Goal: Task Accomplishment & Management: Manage account settings

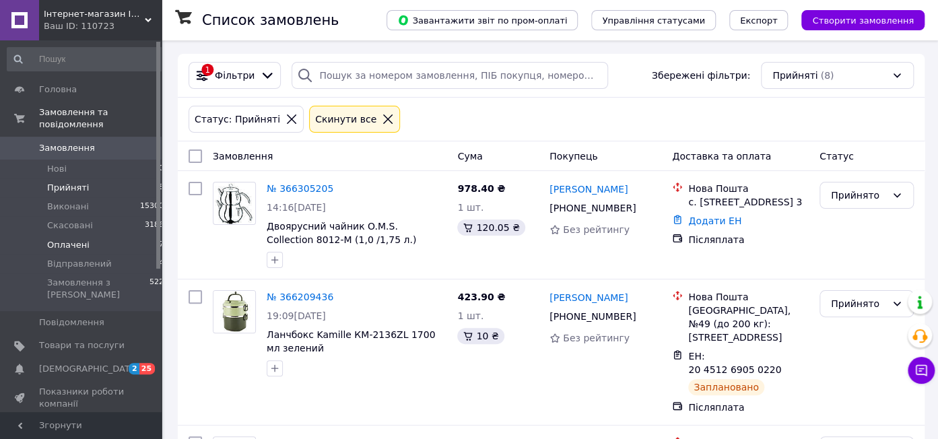
click at [70, 239] on span "Оплачені" at bounding box center [68, 245] width 42 height 12
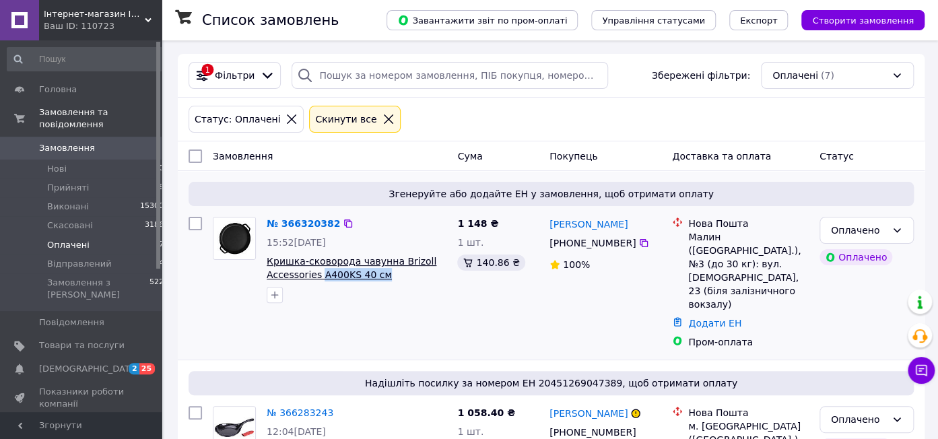
drag, startPoint x: 382, startPoint y: 279, endPoint x: 317, endPoint y: 279, distance: 65.3
click at [317, 279] on span "Кришка-сковорода чавунна Brizoll Accessories A400KS 40 см" at bounding box center [357, 268] width 180 height 27
copy span "A400KS 40 см"
click at [304, 225] on link "№ 366320382" at bounding box center [303, 223] width 73 height 11
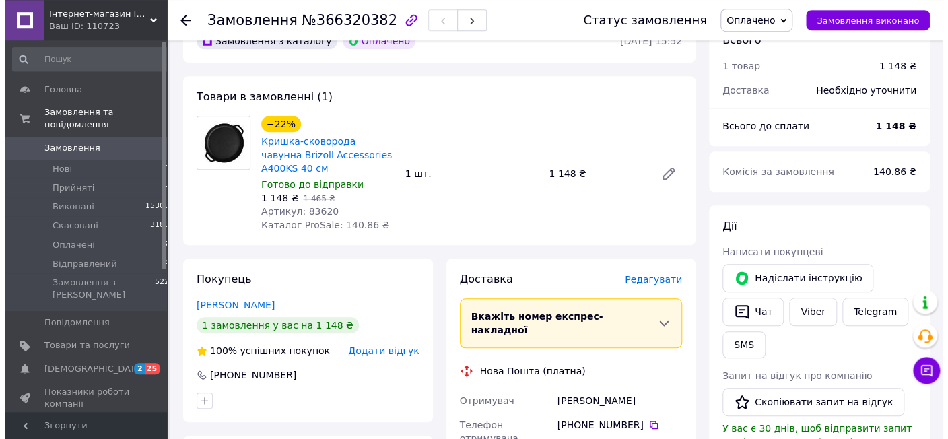
scroll to position [426, 0]
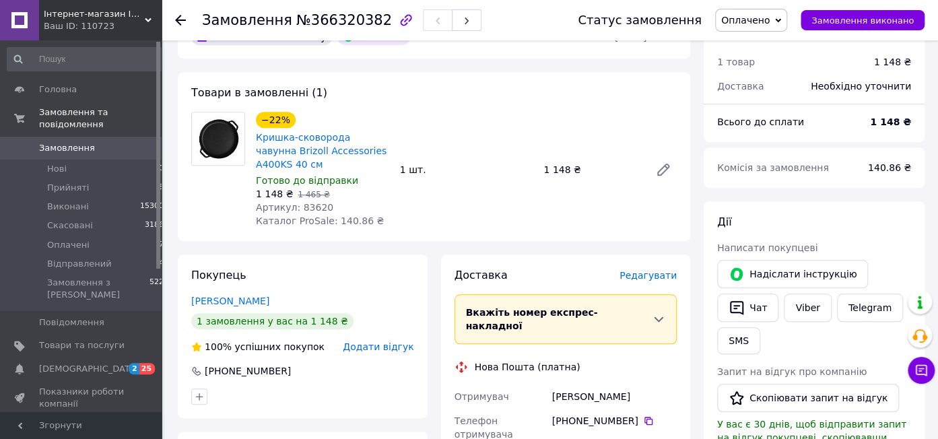
click at [659, 270] on span "Редагувати" at bounding box center [647, 275] width 57 height 11
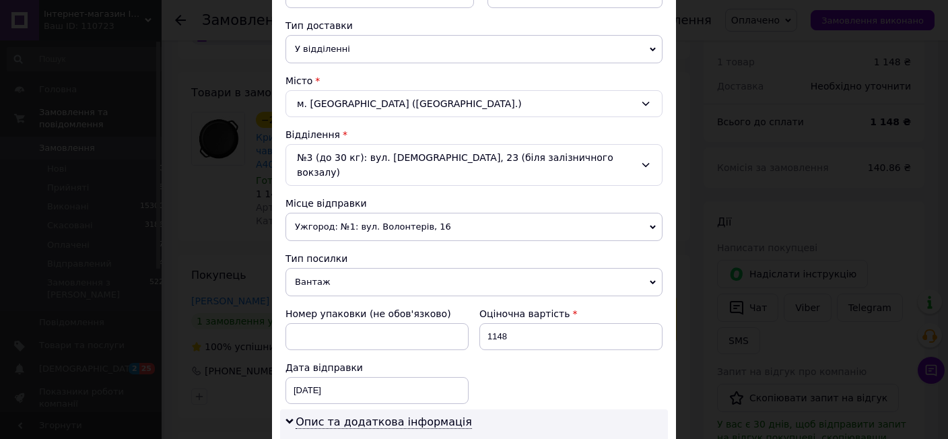
scroll to position [308, 0]
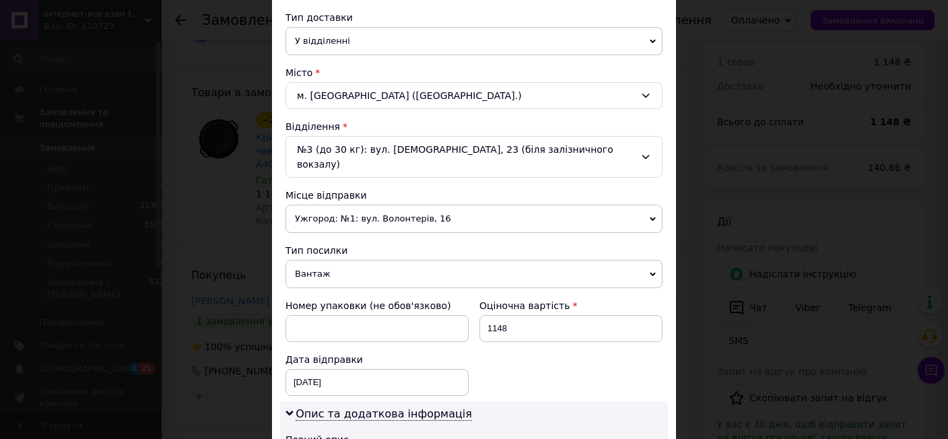
click at [327, 207] on span "Ужгород: №1: вул. Волонтерів, 16" at bounding box center [474, 219] width 377 height 28
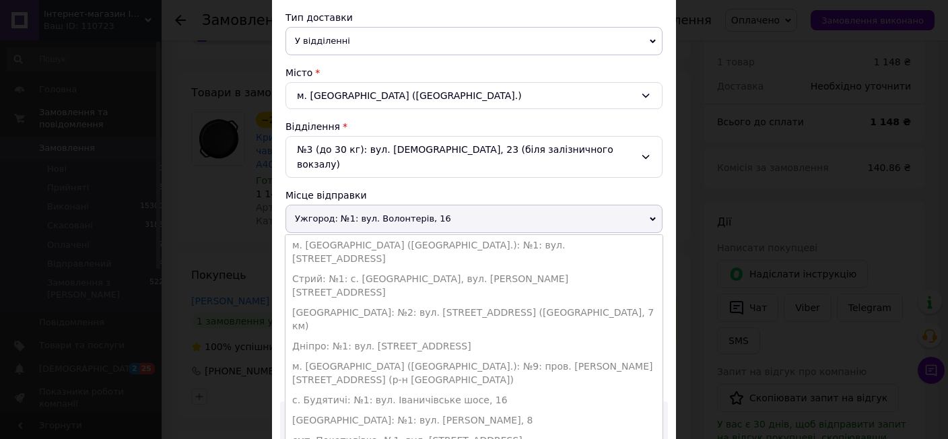
click at [327, 207] on span "Ужгород: №1: вул. Волонтерів, 16" at bounding box center [474, 219] width 377 height 28
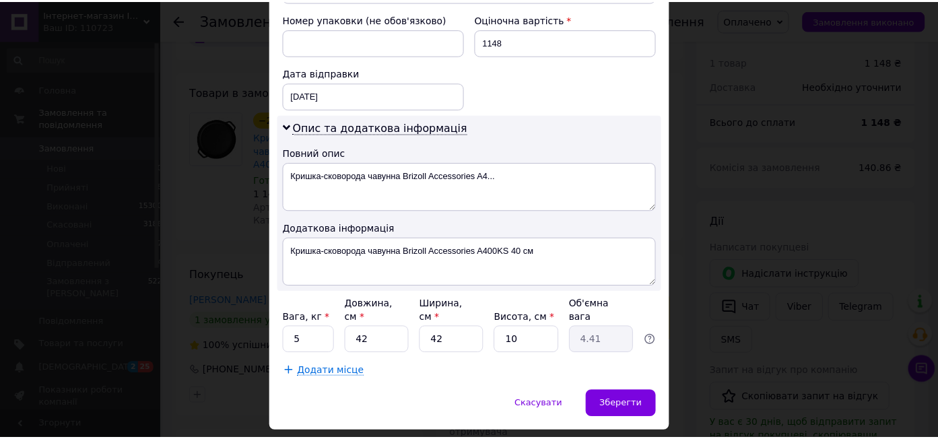
scroll to position [600, 0]
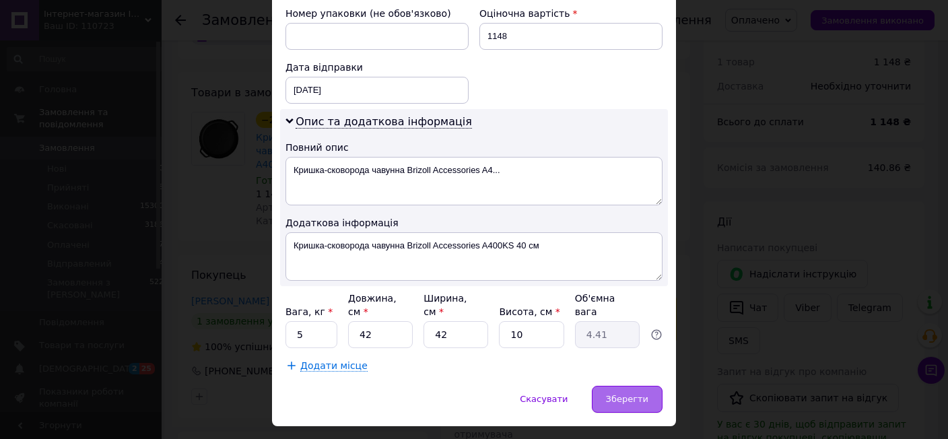
click at [625, 394] on span "Зберегти" at bounding box center [627, 399] width 42 height 10
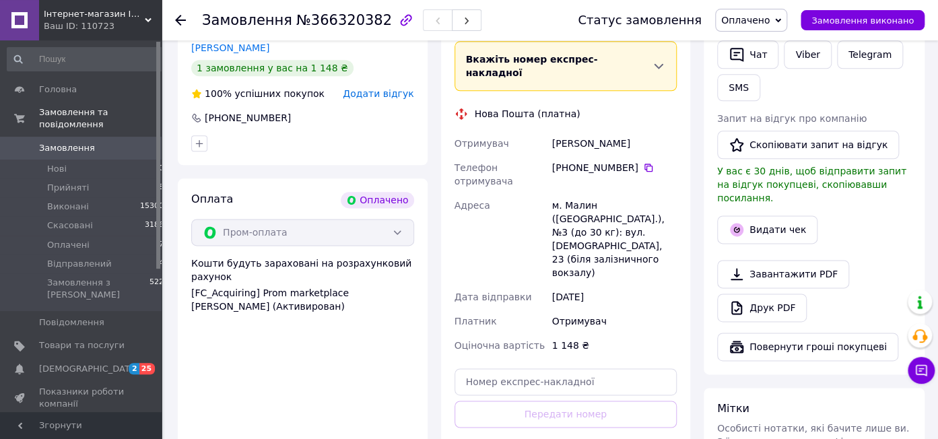
scroll to position [711, 0]
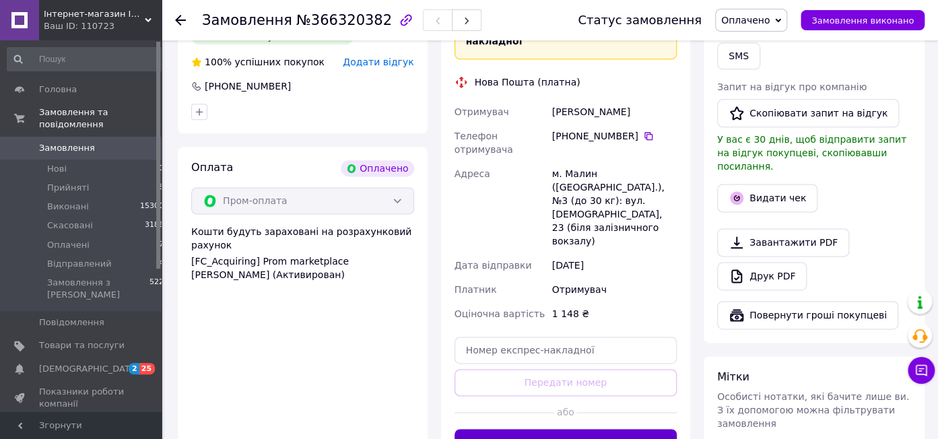
click at [541, 429] on button "Згенерувати ЕН" at bounding box center [566, 442] width 223 height 27
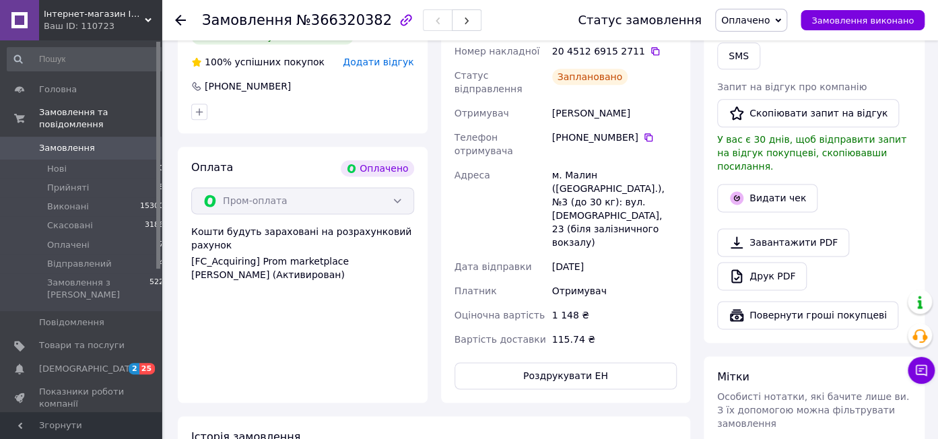
click at [93, 14] on span "Інтернет-магазин Імперія-TV" at bounding box center [94, 14] width 101 height 12
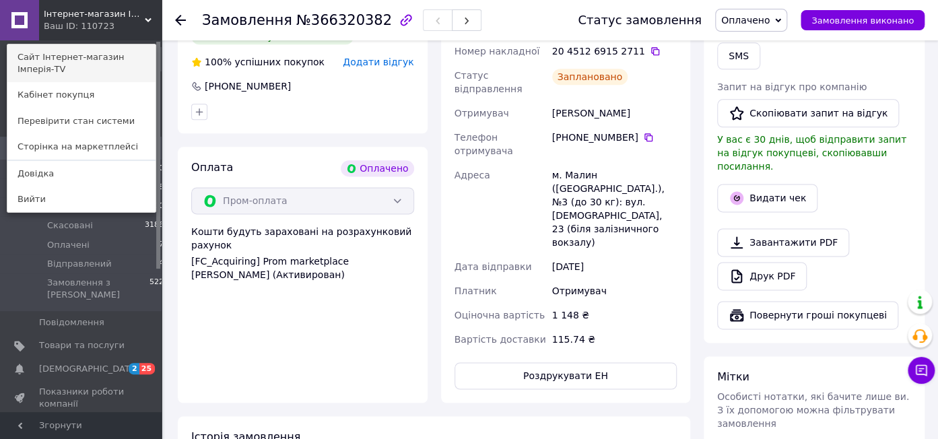
click at [87, 56] on link "Сайт Інтернет-магазин Імперія-TV" at bounding box center [81, 63] width 148 height 38
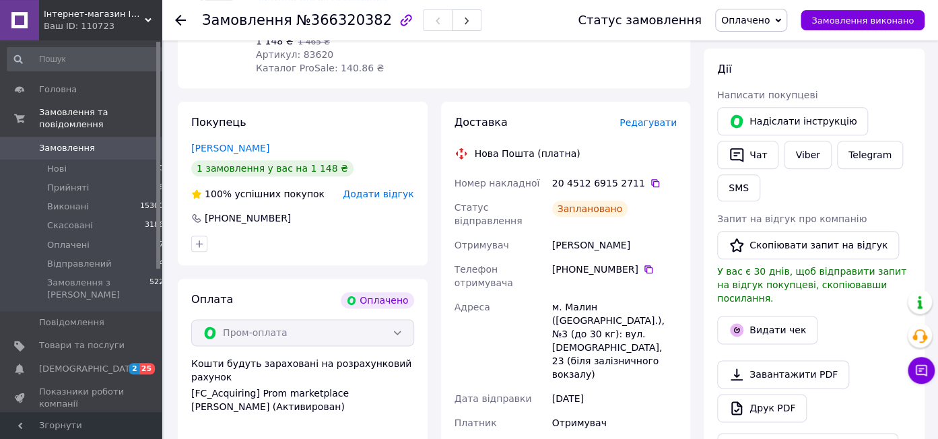
scroll to position [568, 0]
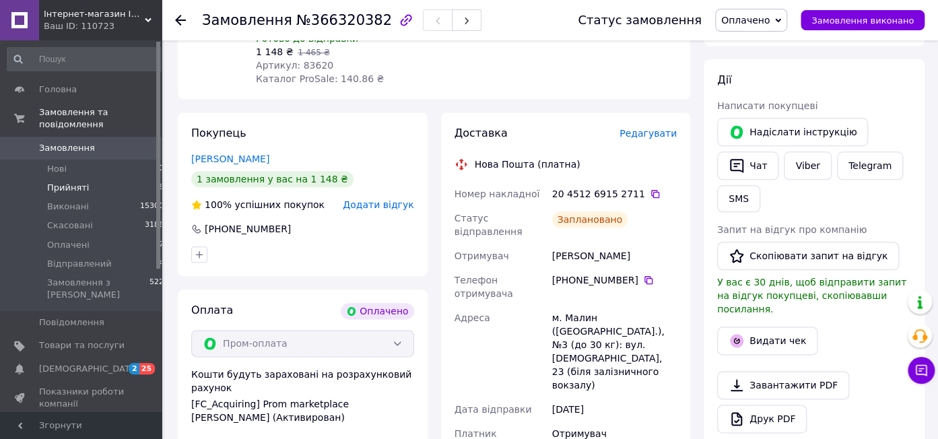
click at [71, 182] on span "Прийняті" at bounding box center [68, 188] width 42 height 12
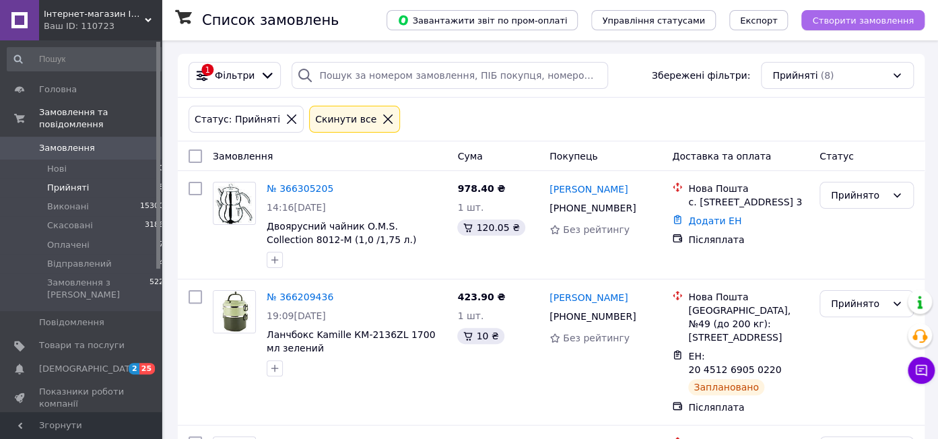
click at [852, 13] on button "Створити замовлення" at bounding box center [862, 20] width 123 height 20
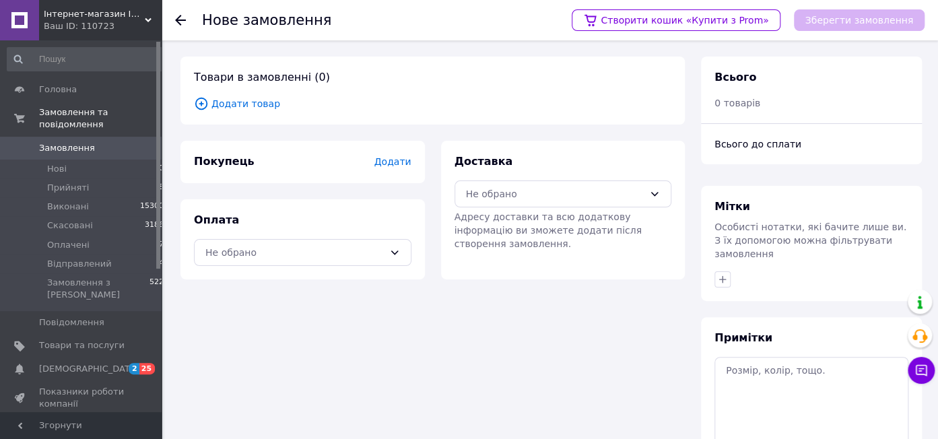
click at [232, 106] on span "Додати товар" at bounding box center [432, 103] width 477 height 15
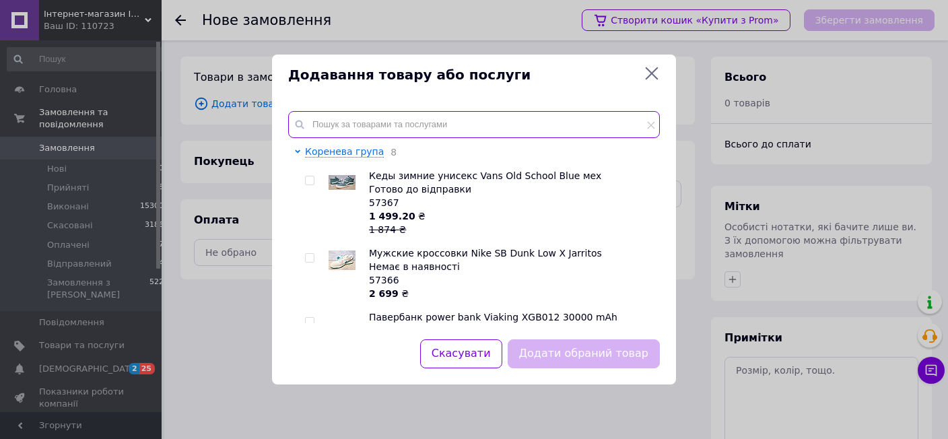
click at [523, 116] on input "text" at bounding box center [474, 124] width 372 height 27
paste input "83232"
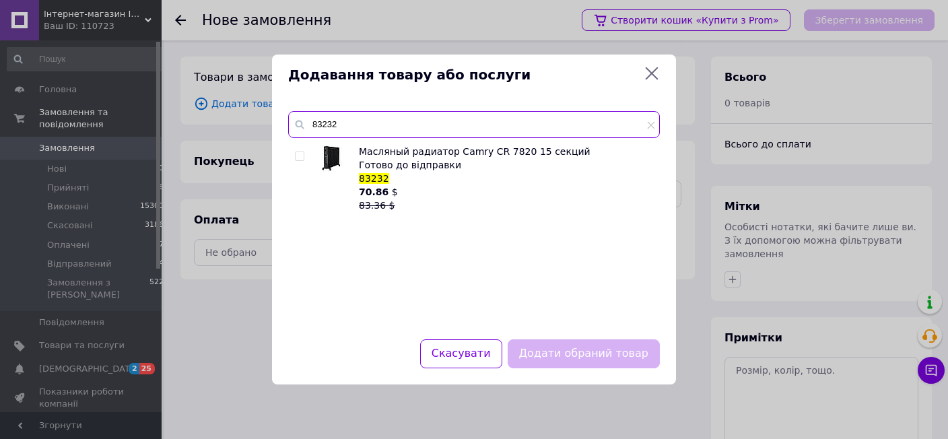
type input "83232"
click at [298, 155] on input "checkbox" at bounding box center [299, 156] width 9 height 9
checkbox input "true"
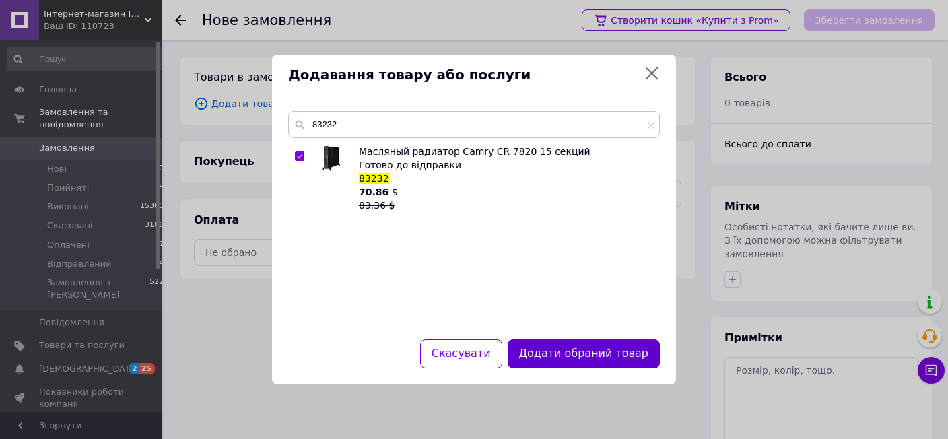
click at [595, 355] on button "Додати обраний товар" at bounding box center [584, 353] width 152 height 29
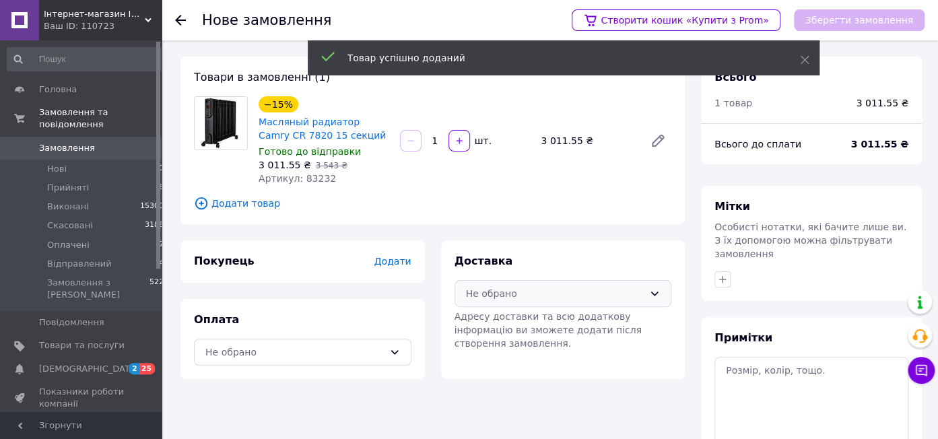
click at [554, 282] on div "Не обрано" at bounding box center [563, 293] width 217 height 27
click at [533, 325] on span "Нова Пошта (платна)" at bounding box center [572, 322] width 174 height 13
click at [296, 341] on div "Не обрано" at bounding box center [302, 352] width 217 height 27
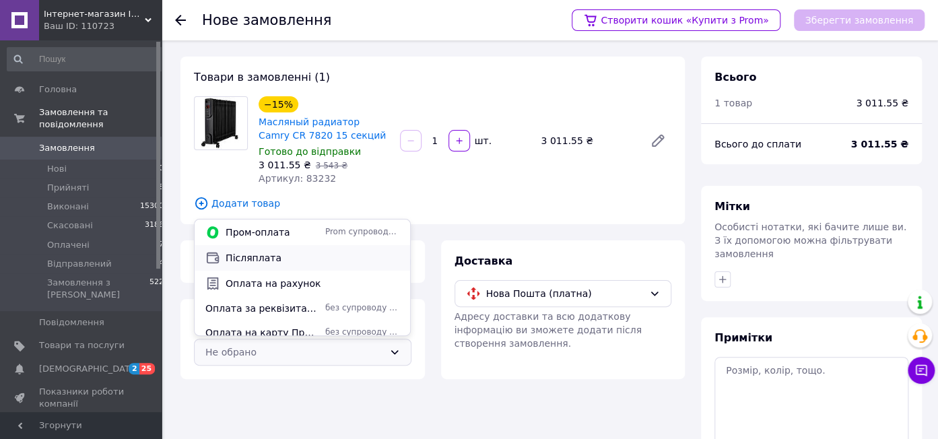
click at [252, 261] on span "Післяплата" at bounding box center [313, 257] width 174 height 13
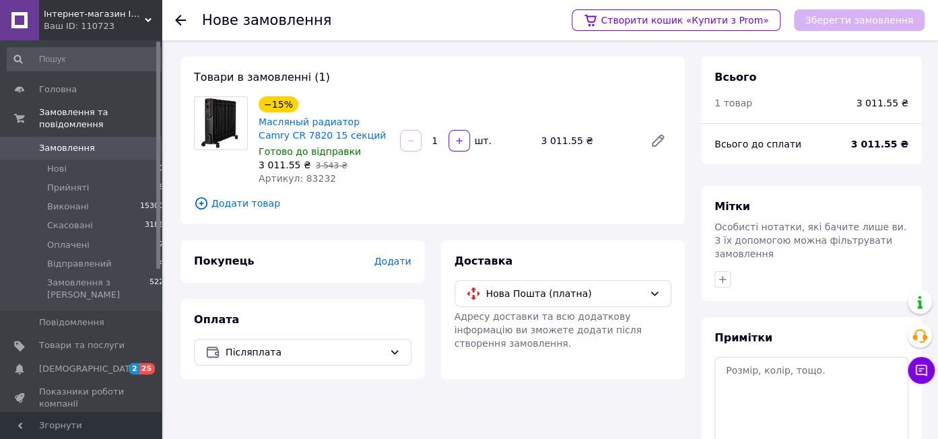
click at [397, 267] on span "Додати" at bounding box center [392, 261] width 37 height 11
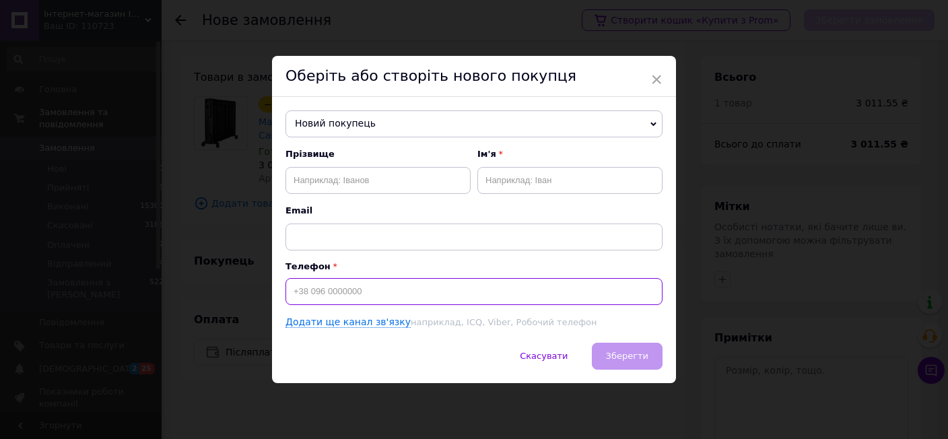
click at [339, 296] on input at bounding box center [474, 291] width 377 height 27
type input "[PHONE_NUMBER]"
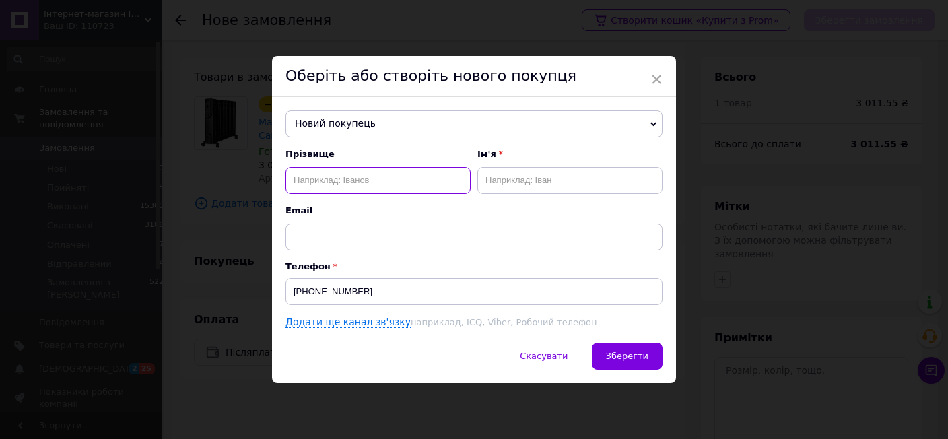
click at [333, 178] on input "text" at bounding box center [378, 180] width 185 height 27
type input "[GEOGRAPHIC_DATA]"
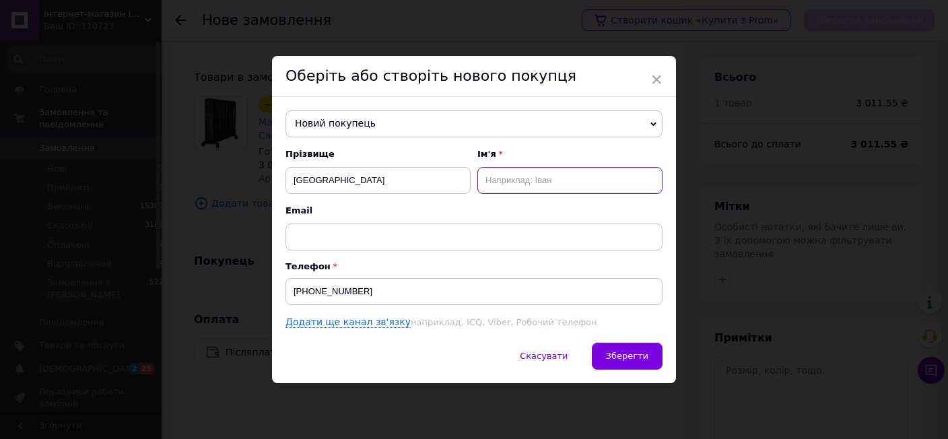
click at [539, 176] on input "text" at bounding box center [569, 180] width 185 height 27
type input "[PERSON_NAME]"
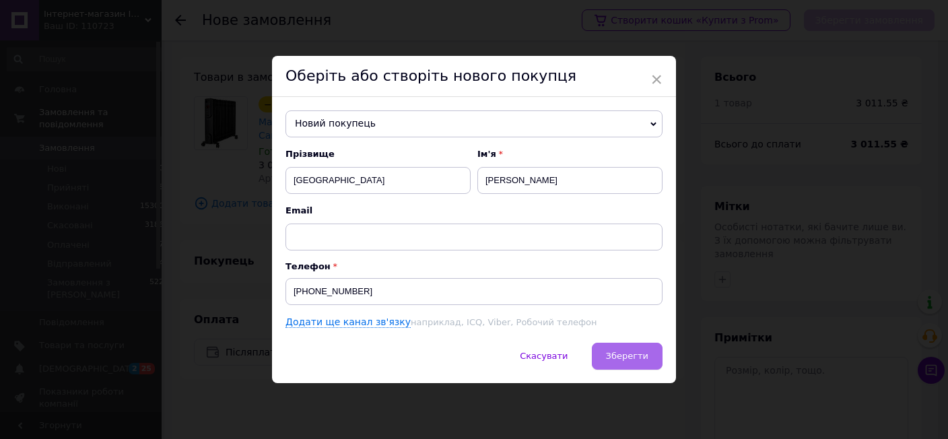
click at [634, 361] on span "Зберегти" at bounding box center [627, 356] width 42 height 10
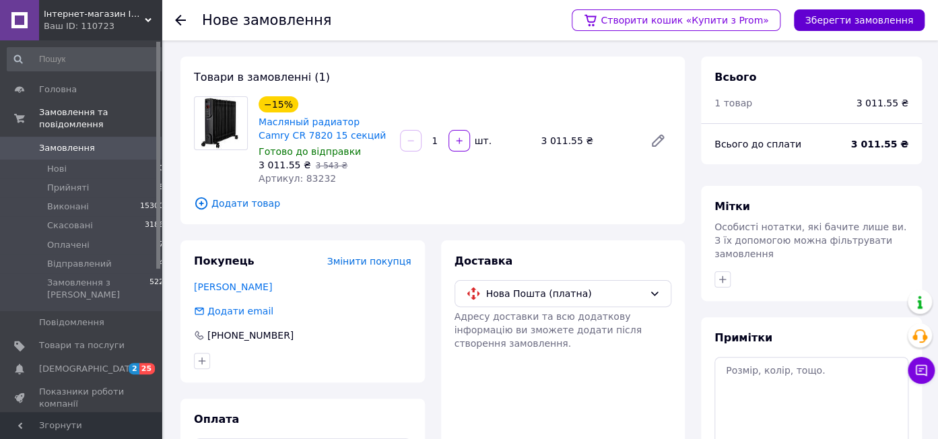
click at [866, 15] on button "Зберегти замовлення" at bounding box center [859, 20] width 131 height 22
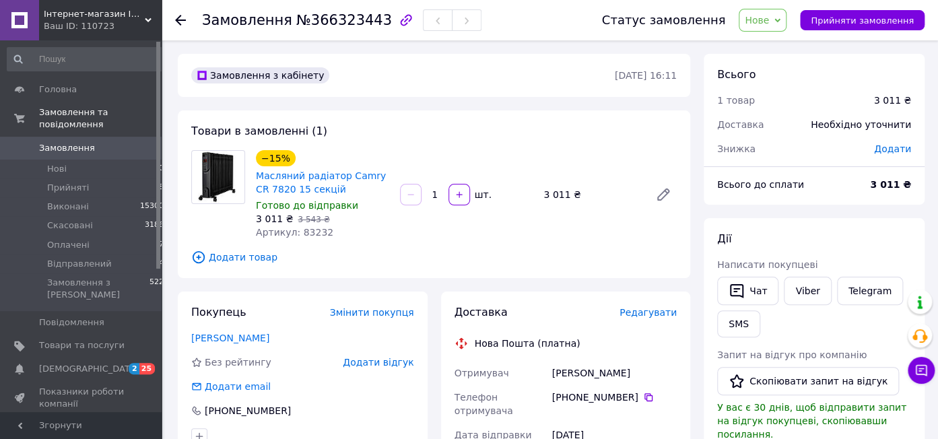
click at [657, 312] on span "Редагувати" at bounding box center [647, 312] width 57 height 11
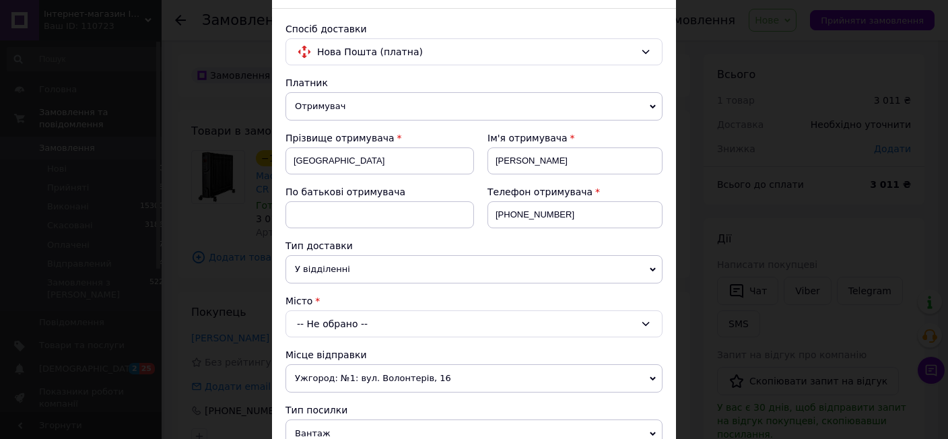
scroll to position [231, 0]
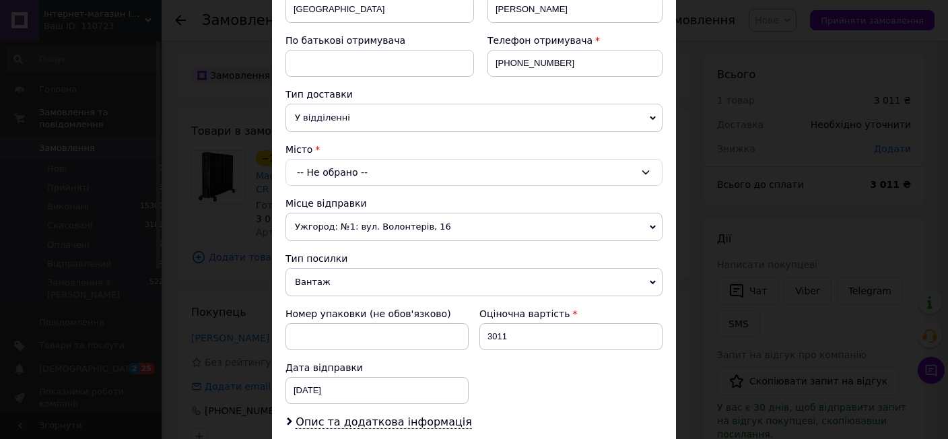
click at [316, 166] on div "-- Не обрано --" at bounding box center [474, 172] width 377 height 27
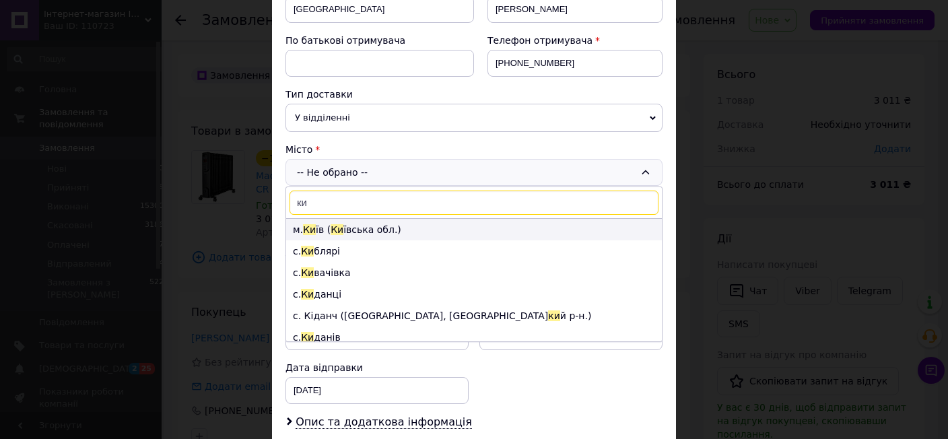
type input "ки"
click at [319, 228] on li "м. Ки їв ( Ки ївська обл.)" at bounding box center [474, 230] width 376 height 22
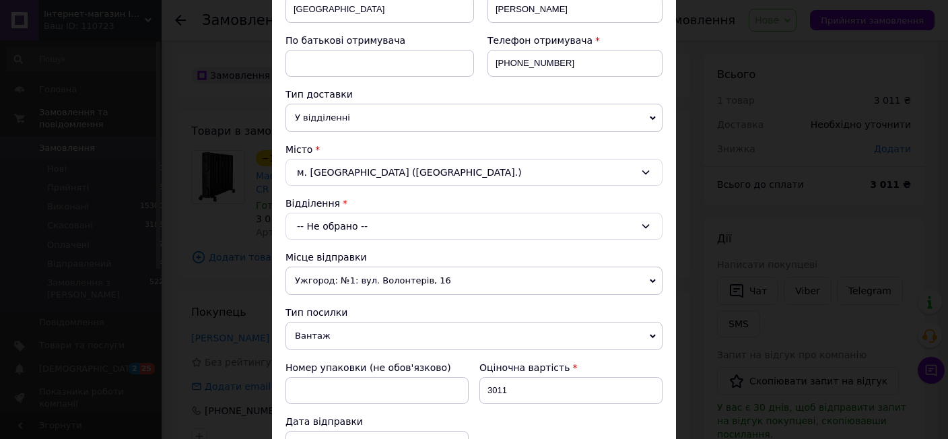
click at [323, 230] on div "-- Не обрано --" at bounding box center [474, 226] width 377 height 27
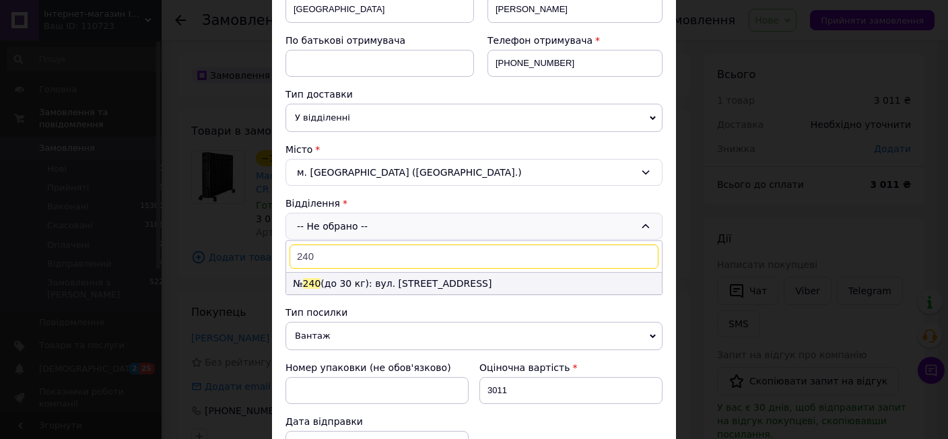
type input "240"
click at [331, 284] on li "№ 240 (до 30 кг): вул. [STREET_ADDRESS]" at bounding box center [474, 284] width 376 height 22
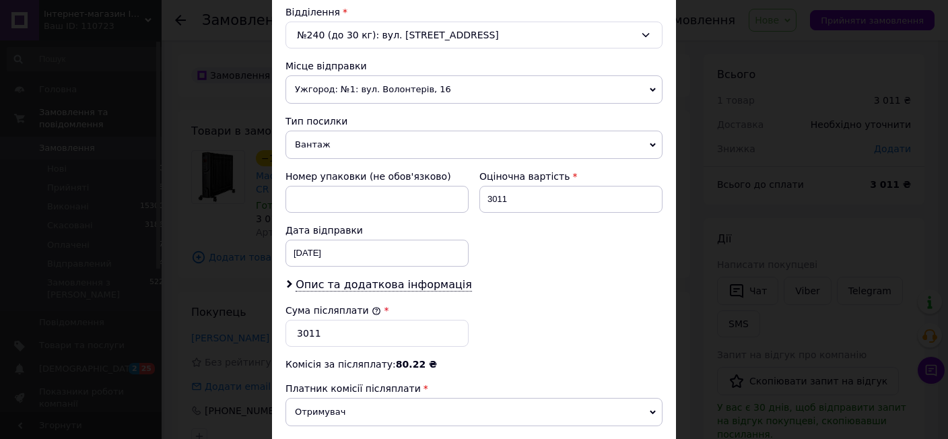
scroll to position [385, 0]
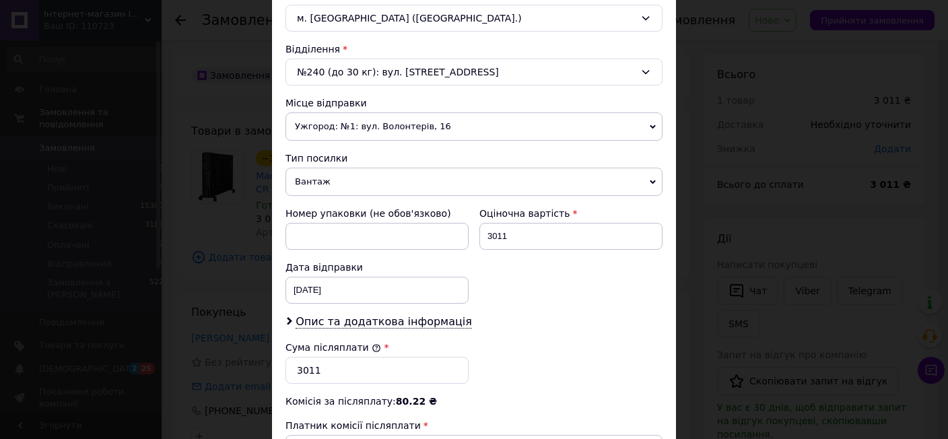
click at [325, 122] on span "Ужгород: №1: вул. Волонтерів, 16" at bounding box center [474, 126] width 377 height 28
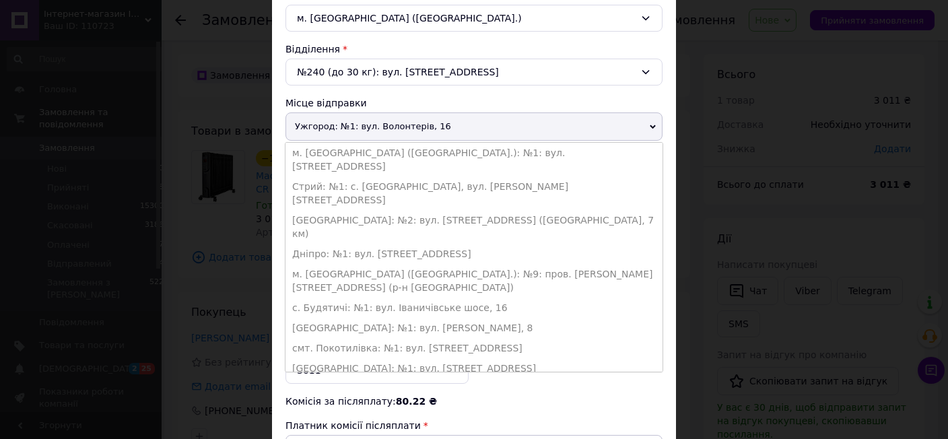
click at [327, 298] on li "с. Будятичі: №1: вул. Іваничівське шосе, 16" at bounding box center [474, 308] width 377 height 20
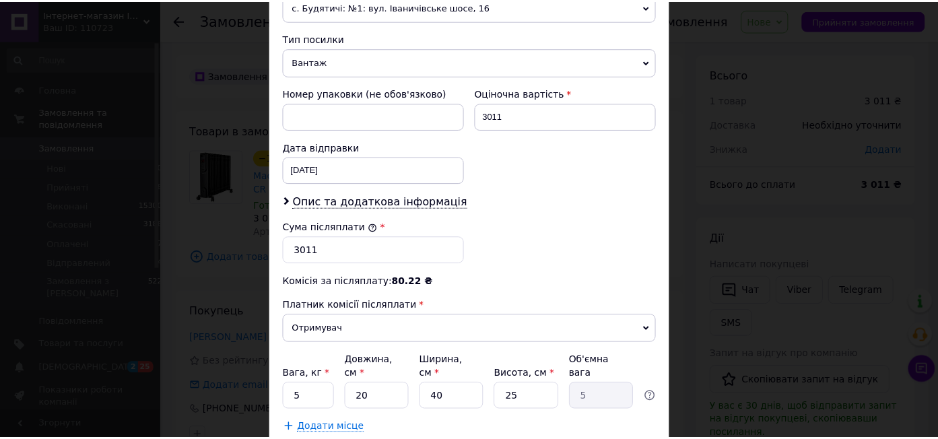
scroll to position [582, 0]
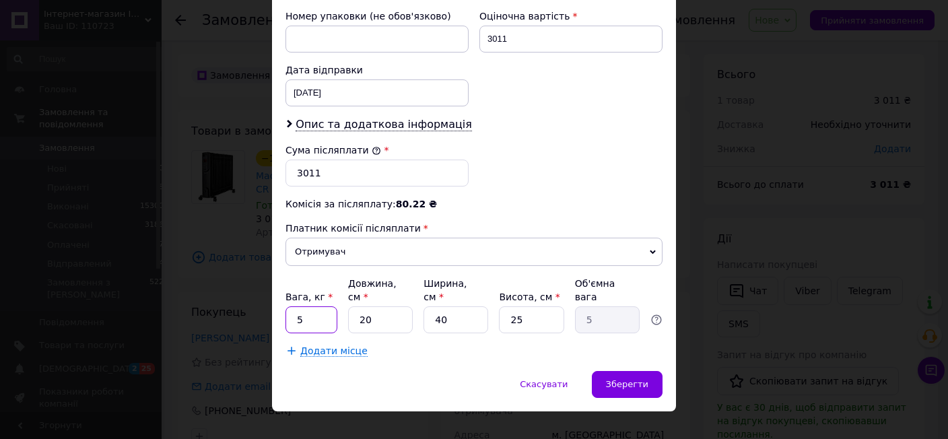
drag, startPoint x: 306, startPoint y: 306, endPoint x: 266, endPoint y: 300, distance: 40.1
click at [286, 306] on input "5" at bounding box center [312, 319] width 52 height 27
drag, startPoint x: 368, startPoint y: 302, endPoint x: 355, endPoint y: 301, distance: 13.5
click at [355, 306] on input "20" at bounding box center [380, 319] width 65 height 27
type input "6"
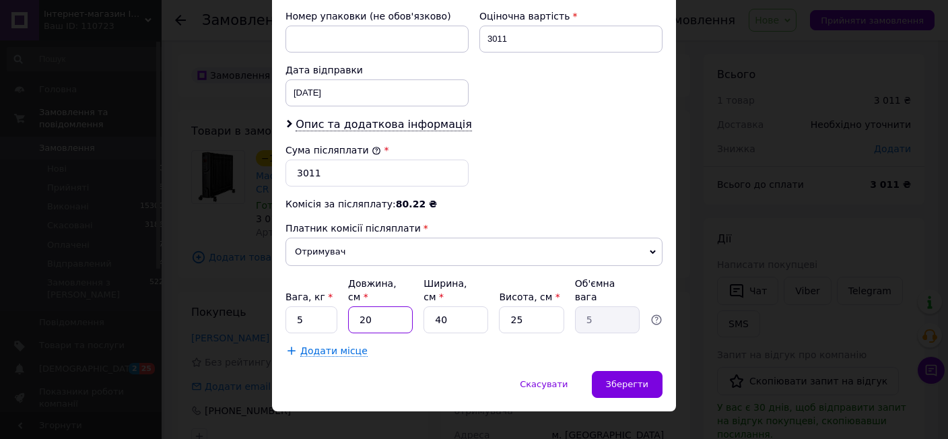
type input "1.5"
type input "60"
type input "15"
type input "60"
click at [454, 306] on input "40" at bounding box center [456, 319] width 65 height 27
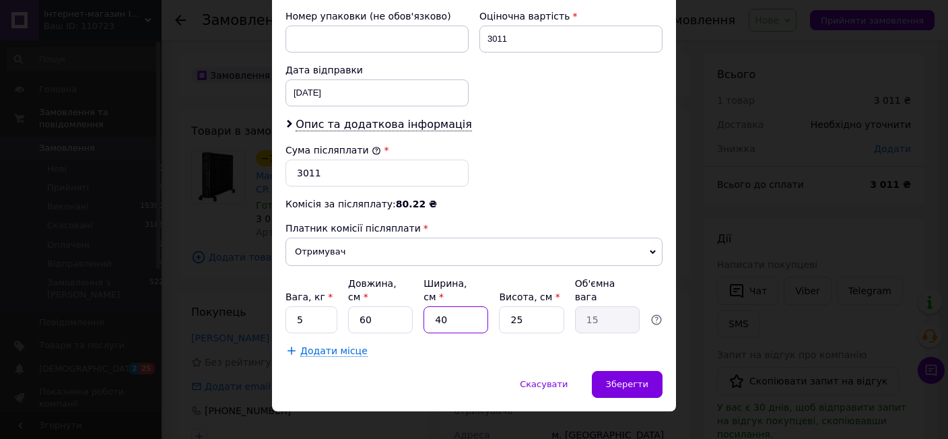
type input "4"
type input "1.5"
type input "6"
type input "2.25"
type input "60"
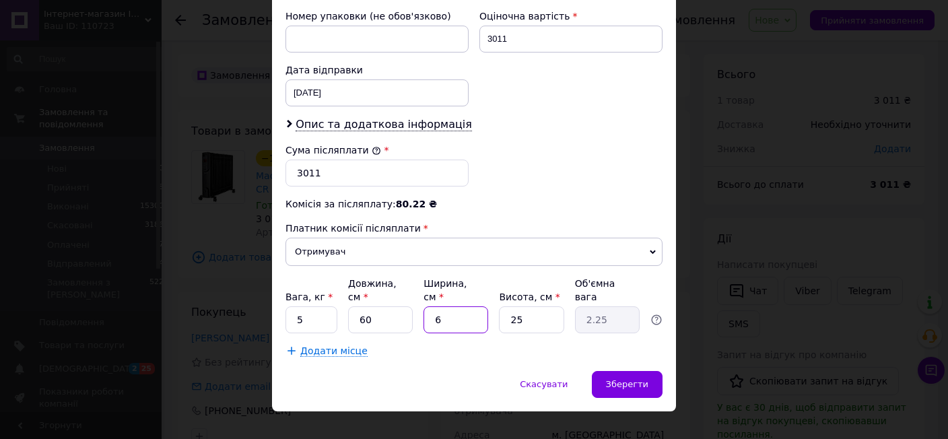
type input "22.5"
type input "60"
click at [534, 306] on input "25" at bounding box center [531, 319] width 65 height 27
type input "2"
type input "1.8"
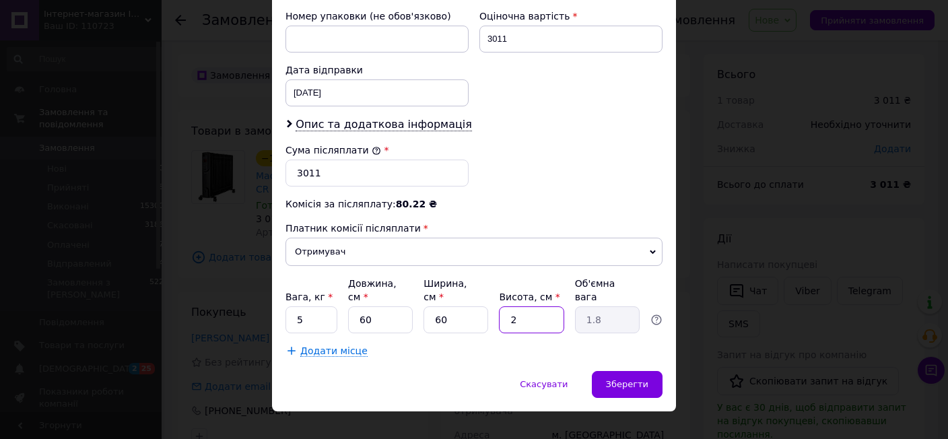
type input "24"
type input "21.6"
type input "24"
click at [310, 306] on input "5" at bounding box center [312, 319] width 52 height 27
type input "12"
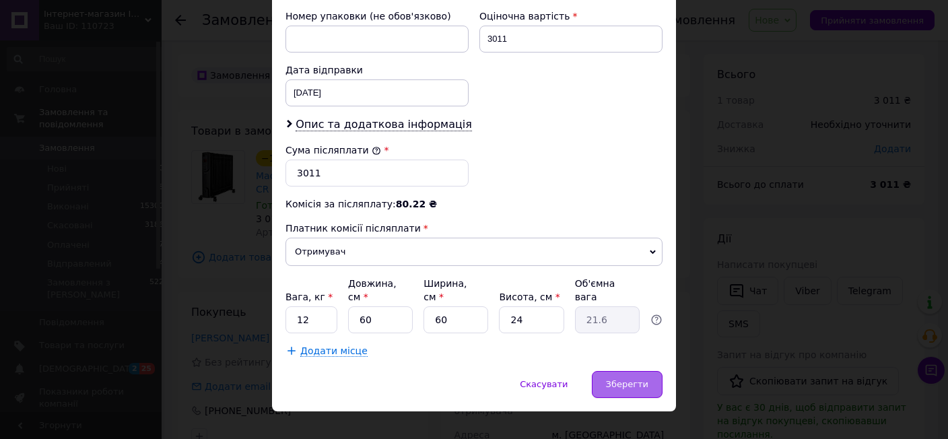
click at [634, 379] on span "Зберегти" at bounding box center [627, 384] width 42 height 10
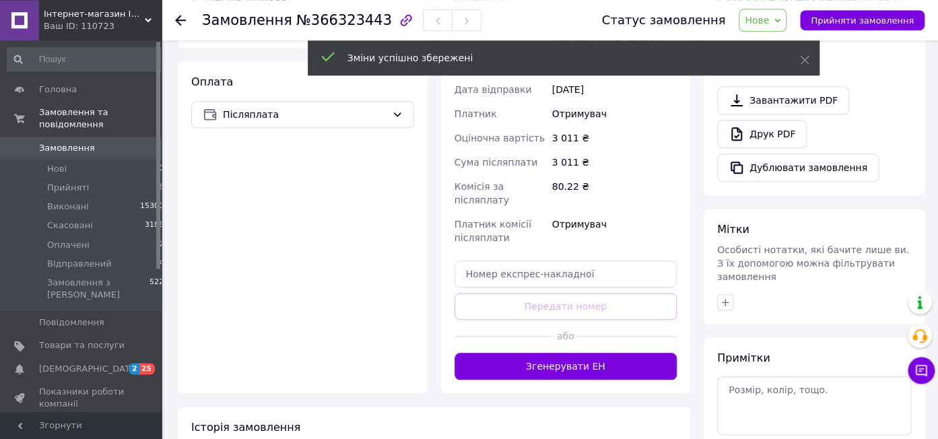
scroll to position [498, 0]
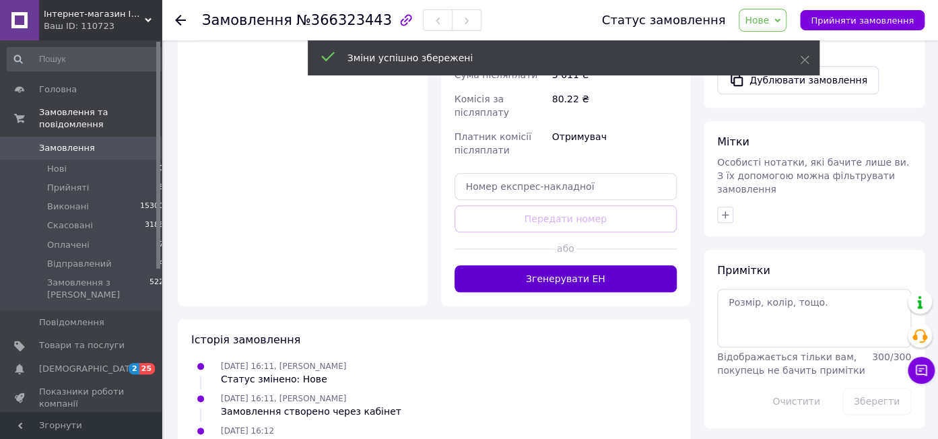
click at [563, 265] on button "Згенерувати ЕН" at bounding box center [566, 278] width 223 height 27
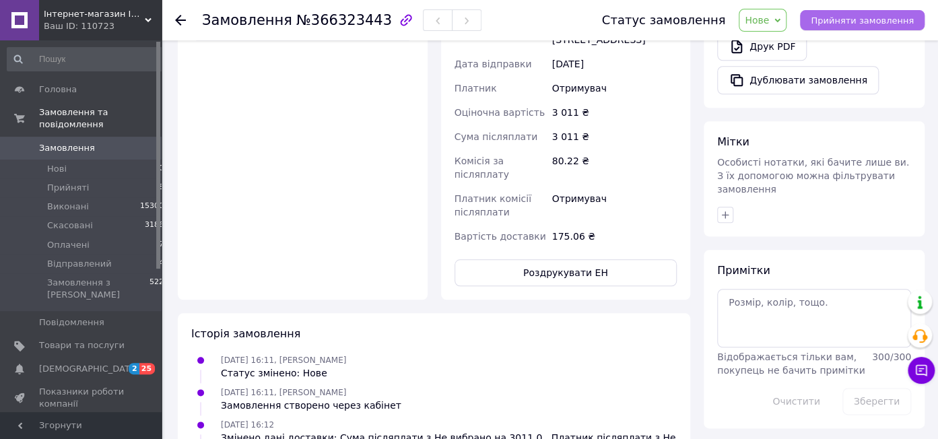
click at [860, 22] on span "Прийняти замовлення" at bounding box center [862, 20] width 103 height 10
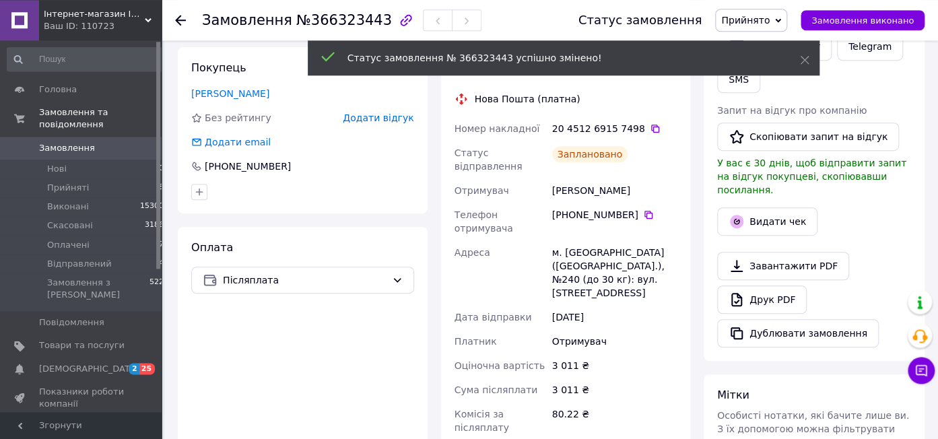
scroll to position [213, 0]
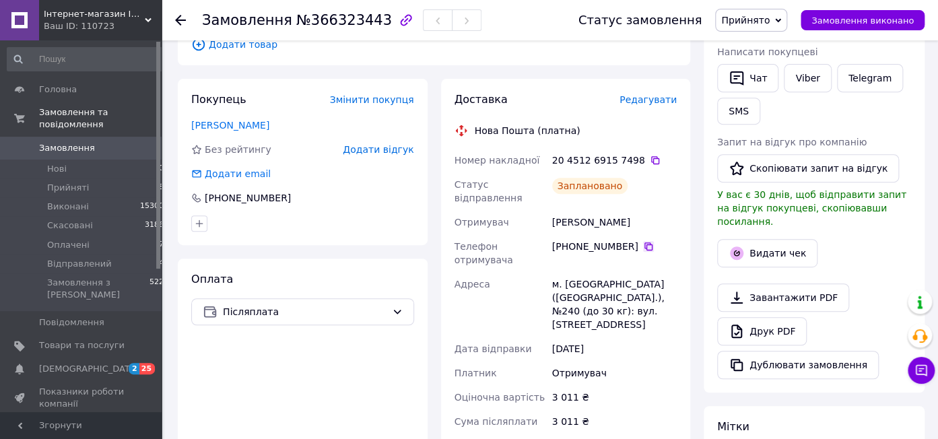
click at [643, 241] on icon at bounding box center [648, 246] width 11 height 11
drag, startPoint x: 632, startPoint y: 209, endPoint x: 551, endPoint y: 218, distance: 81.4
click at [551, 218] on div "[PERSON_NAME]" at bounding box center [614, 222] width 130 height 24
copy div "[PERSON_NAME]"
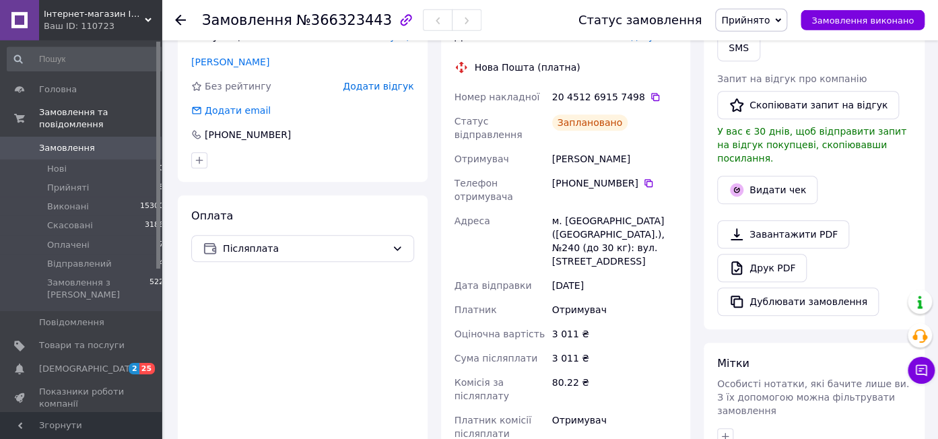
scroll to position [284, 0]
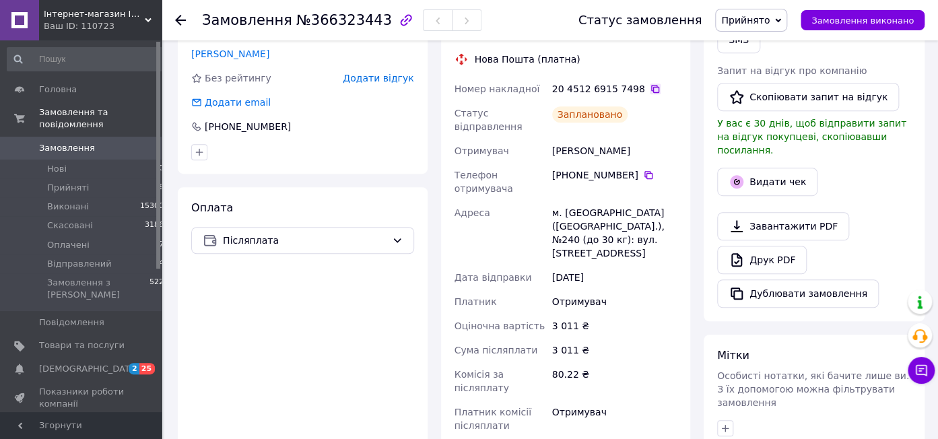
click at [651, 92] on icon at bounding box center [655, 89] width 8 height 8
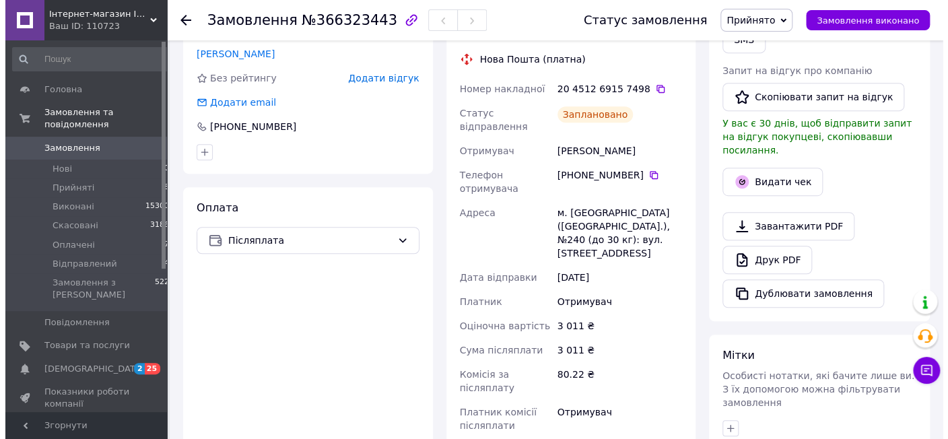
scroll to position [0, 0]
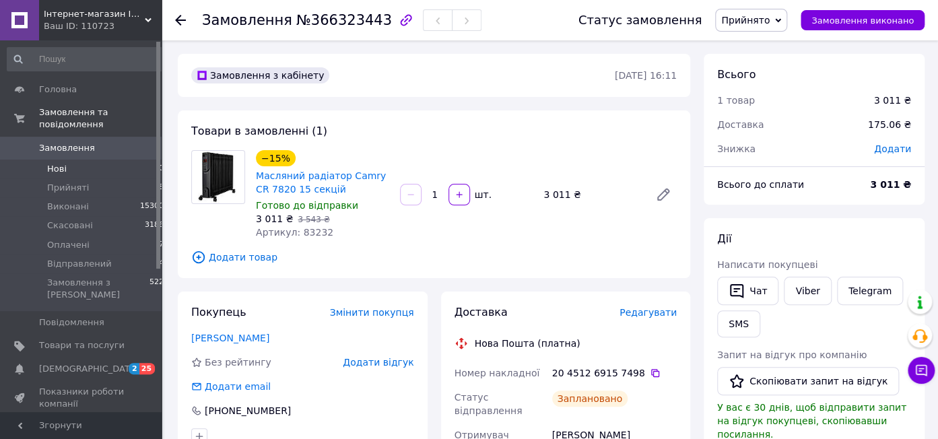
click at [71, 160] on li "Нові 0" at bounding box center [86, 169] width 172 height 19
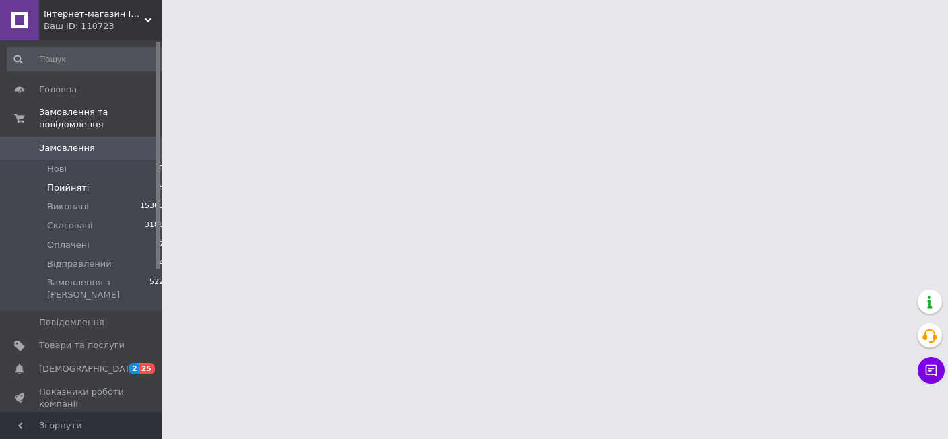
click at [62, 182] on span "Прийняті" at bounding box center [68, 188] width 42 height 12
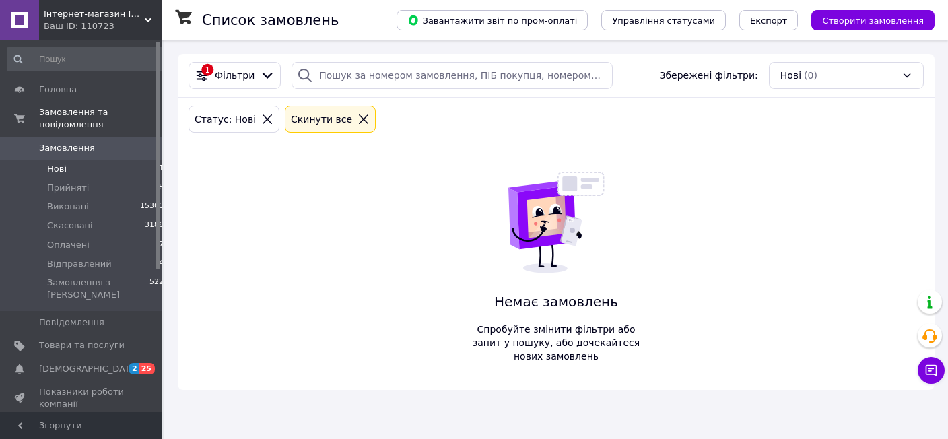
click at [51, 163] on span "Нові" at bounding box center [57, 169] width 20 height 12
click at [50, 163] on span "Нові" at bounding box center [57, 169] width 20 height 12
click at [50, 178] on li "Прийняті 9" at bounding box center [86, 187] width 172 height 19
